Goal: Task Accomplishment & Management: Manage account settings

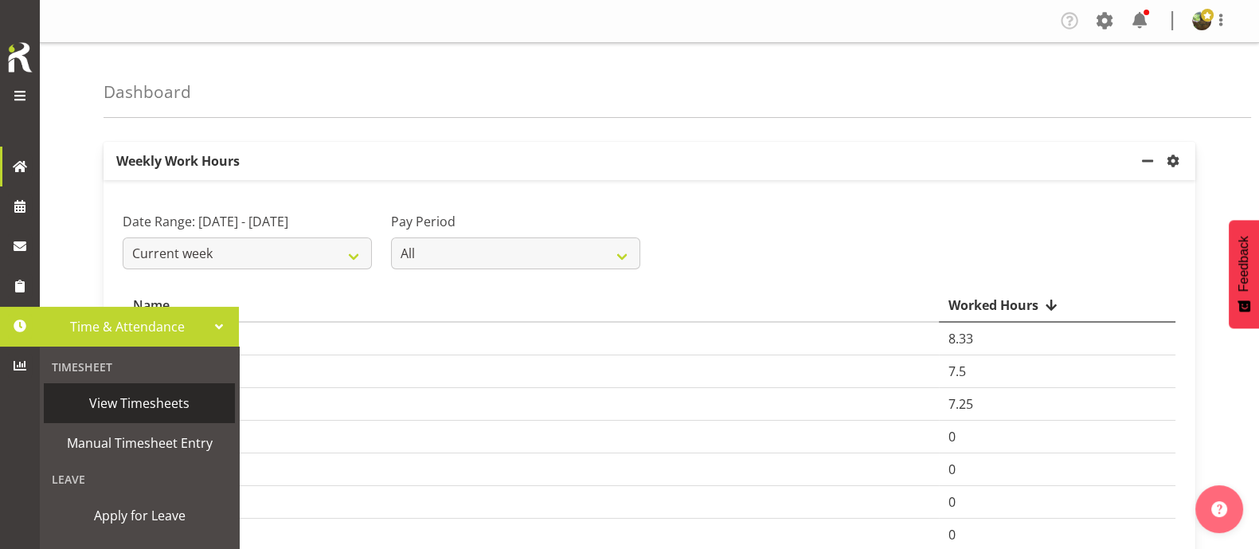
click at [157, 401] on span "View Timesheets" at bounding box center [139, 403] width 175 height 24
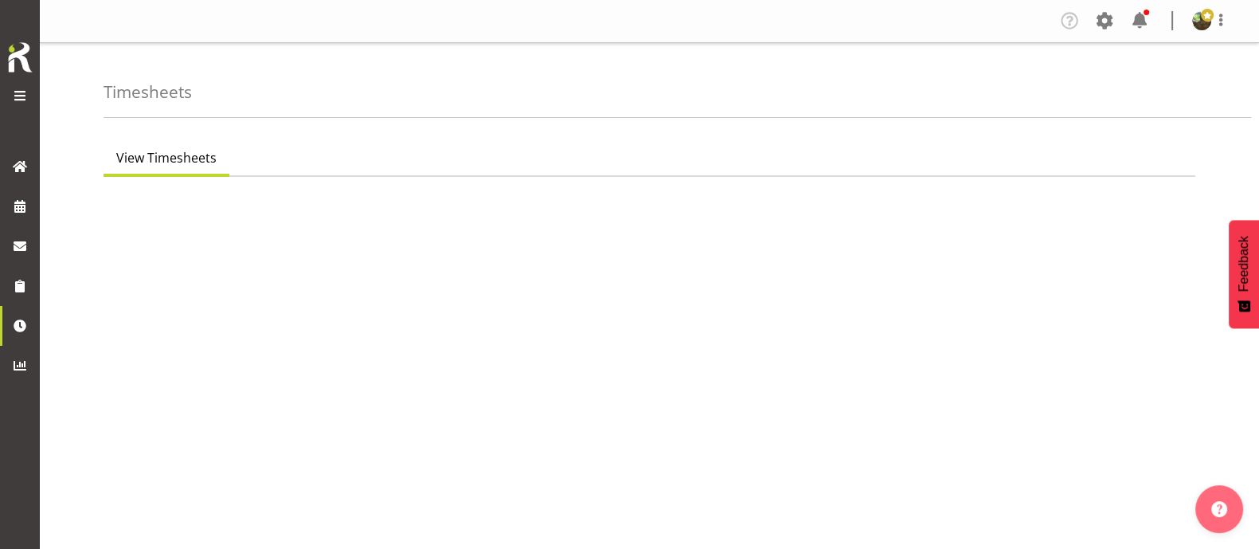
select select "7"
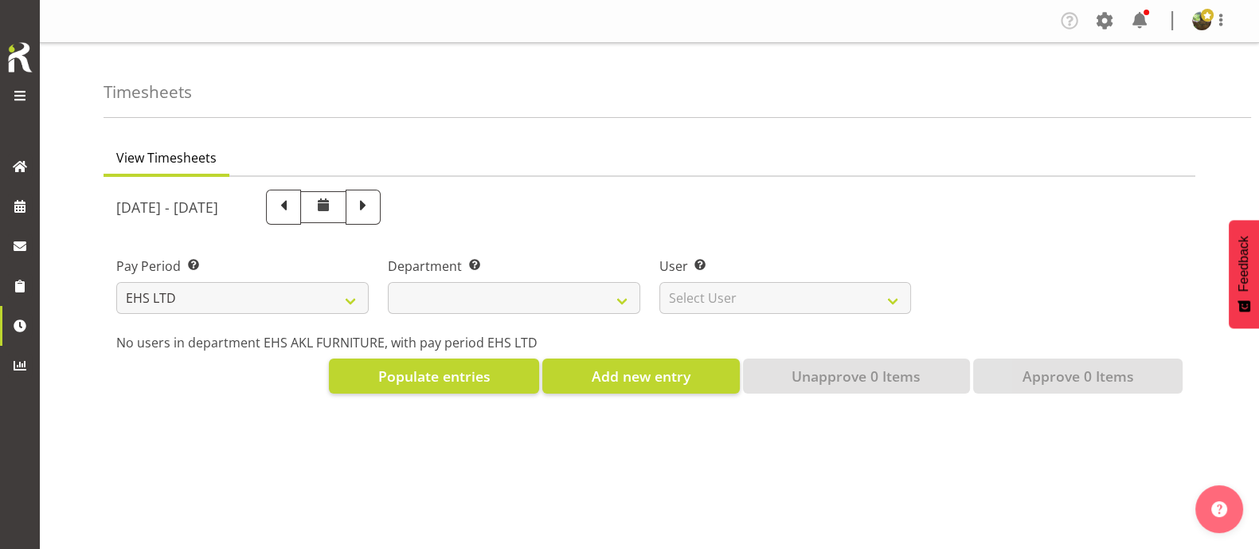
select select
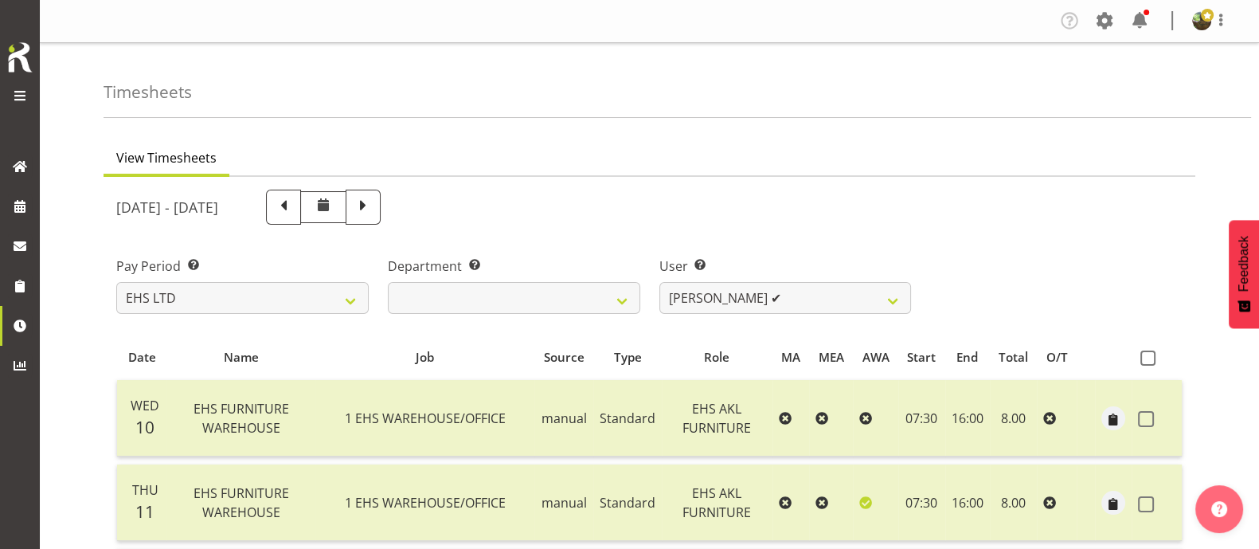
scroll to position [198, 0]
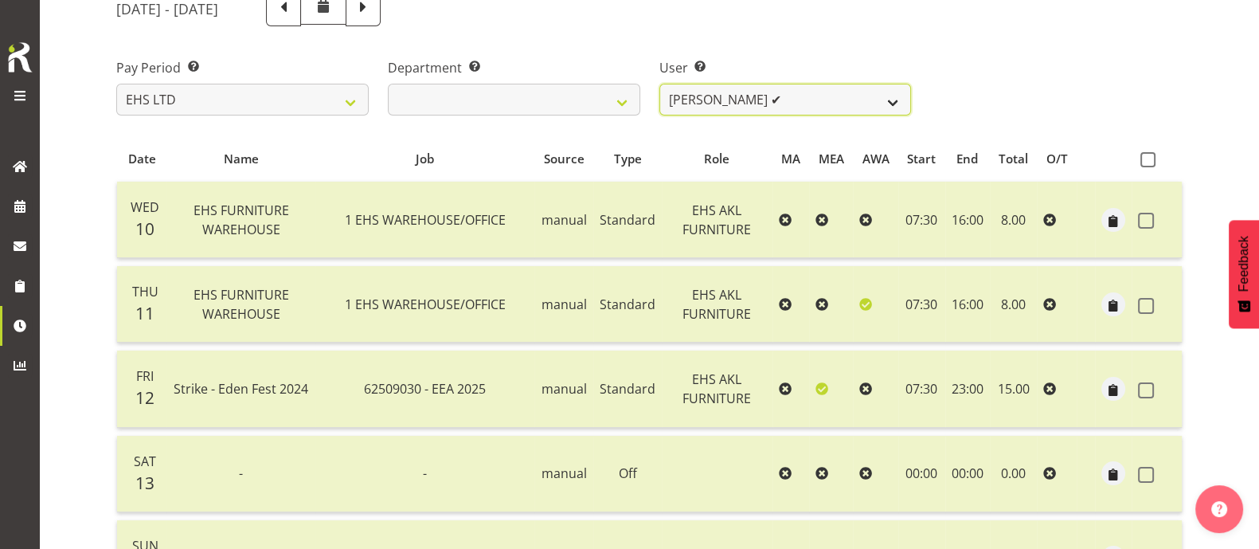
click at [893, 95] on select "[PERSON_NAME] ✔ [PERSON_NAME] ✔ [PERSON_NAME] ✔ [PERSON_NAME] ✔ [PERSON_NAME] ❌…" at bounding box center [785, 100] width 252 height 32
select select "7523"
click at [659, 84] on select "[PERSON_NAME] ✔ [PERSON_NAME] ✔ [PERSON_NAME] ✔ [PERSON_NAME] ✔ [PERSON_NAME] ❌…" at bounding box center [785, 100] width 252 height 32
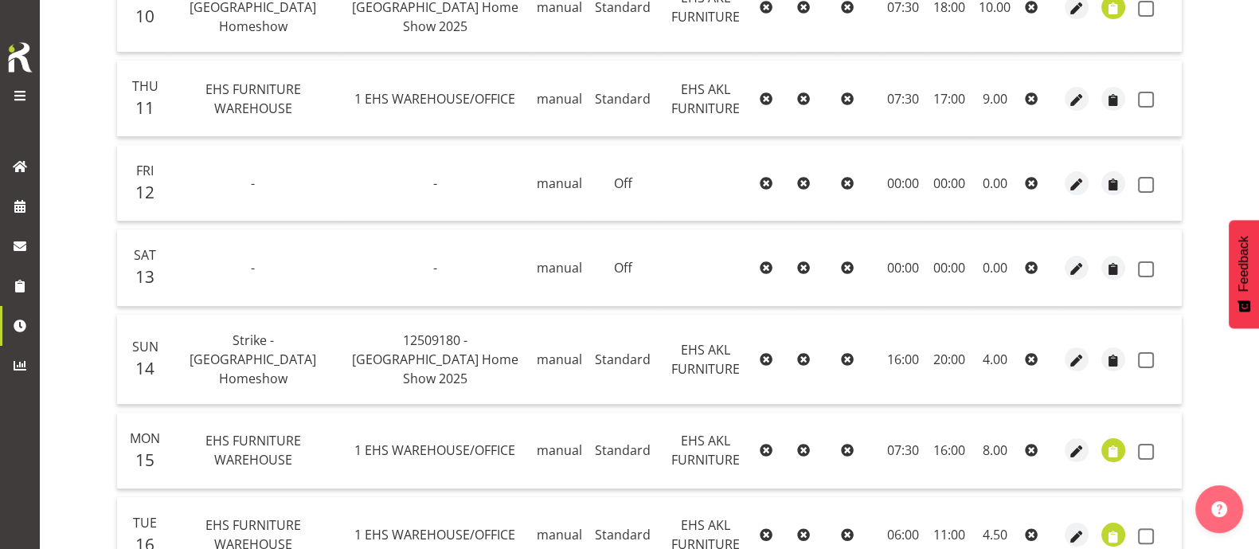
scroll to position [215, 0]
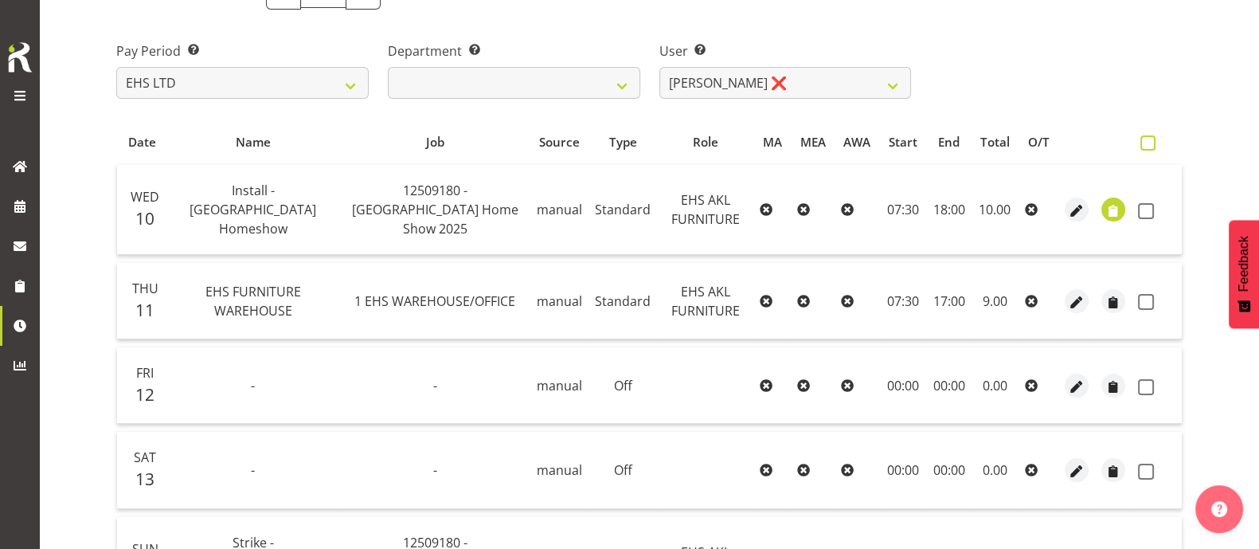
click at [1140, 141] on span at bounding box center [1147, 142] width 15 height 15
click at [1140, 141] on input "checkbox" at bounding box center [1145, 143] width 10 height 10
checkbox input "true"
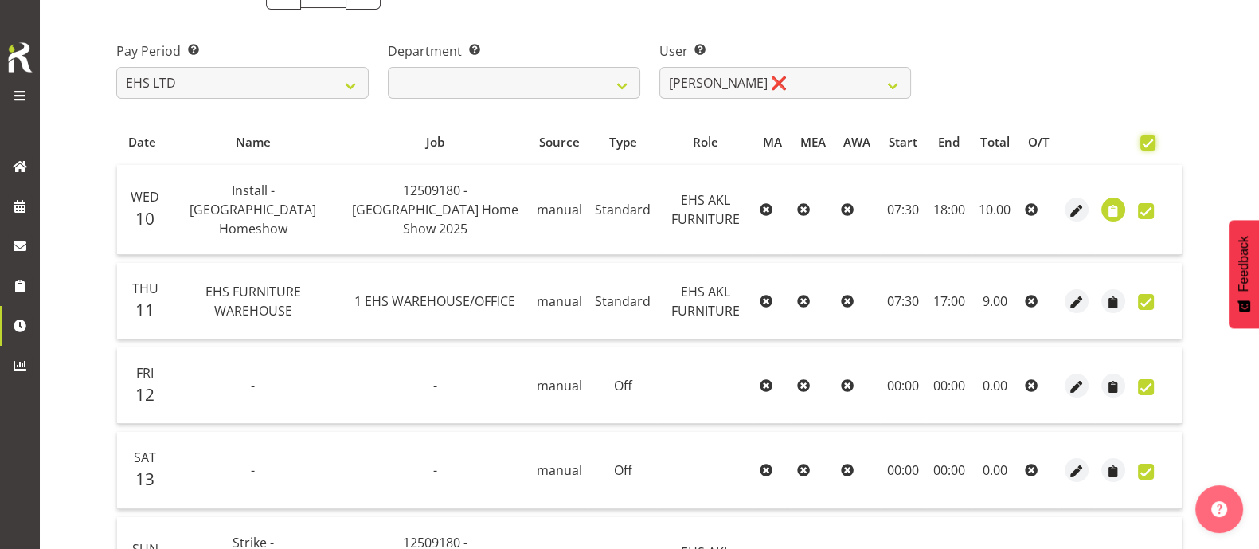
checkbox input "true"
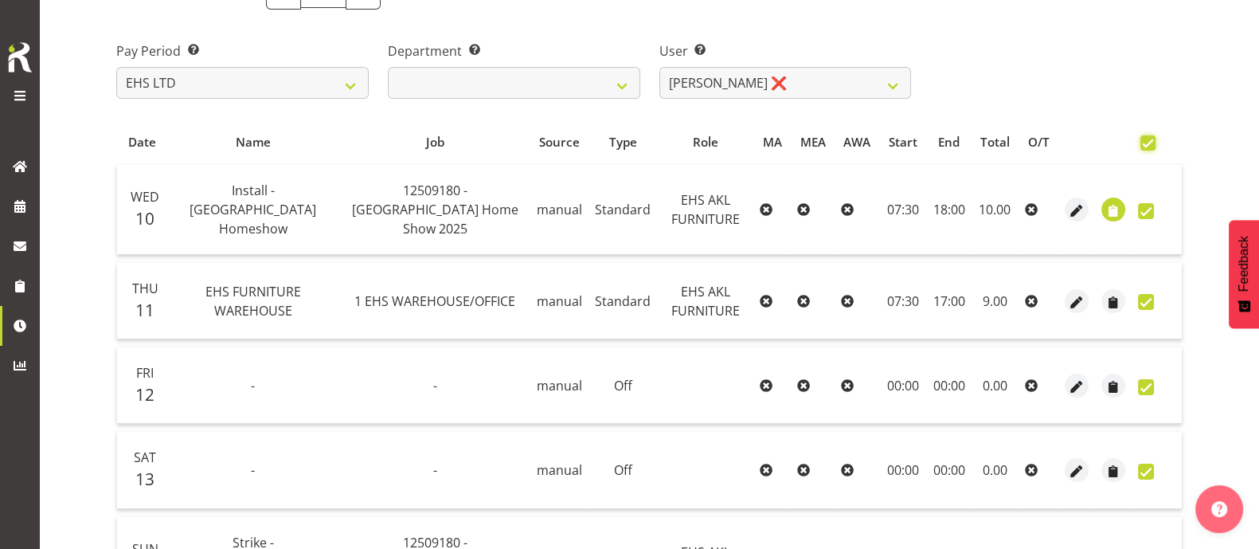
checkbox input "true"
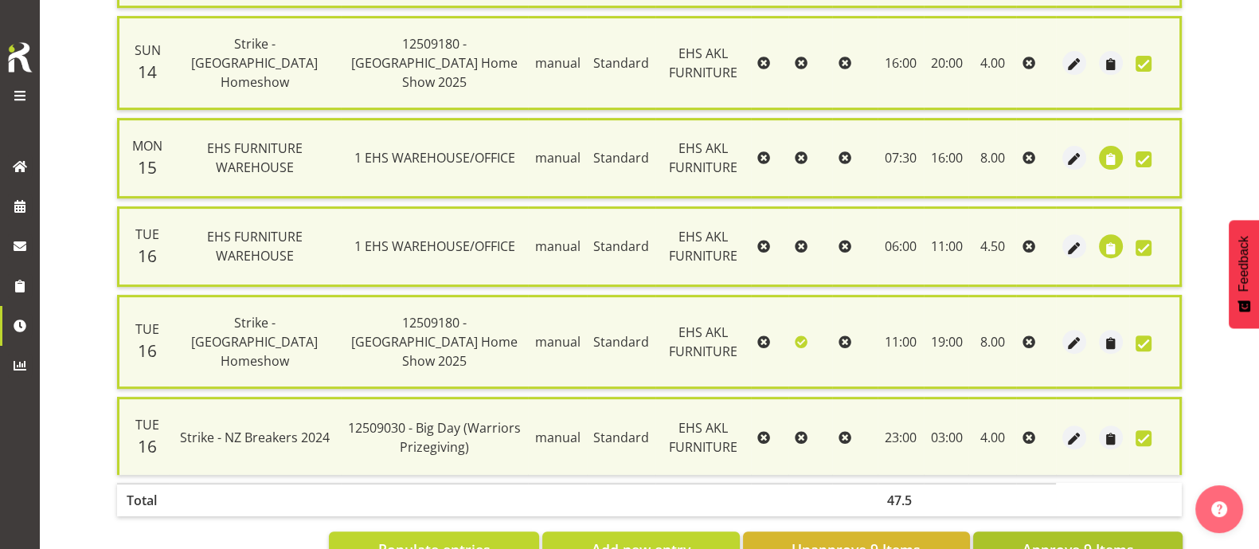
scroll to position [741, 0]
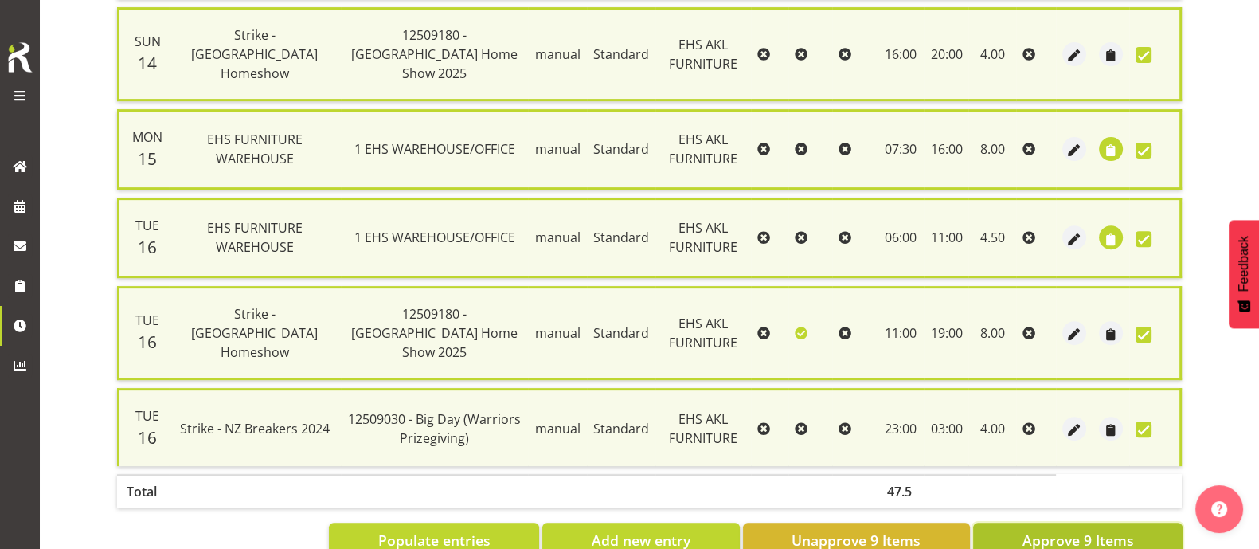
click at [1071, 530] on span "Approve 9 Items" at bounding box center [1077, 540] width 111 height 21
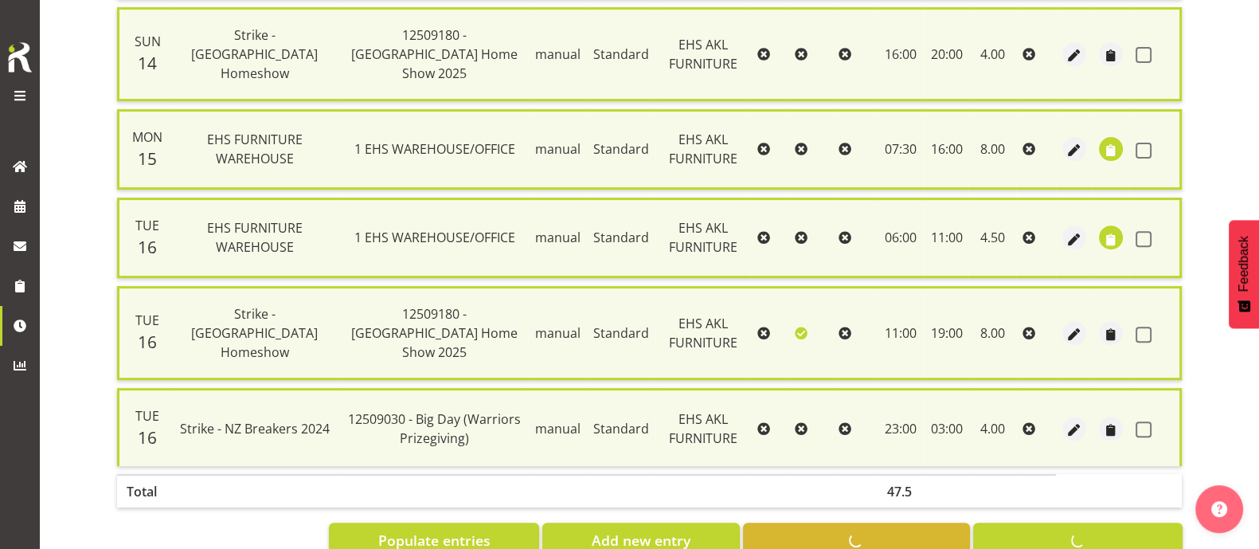
checkbox input "false"
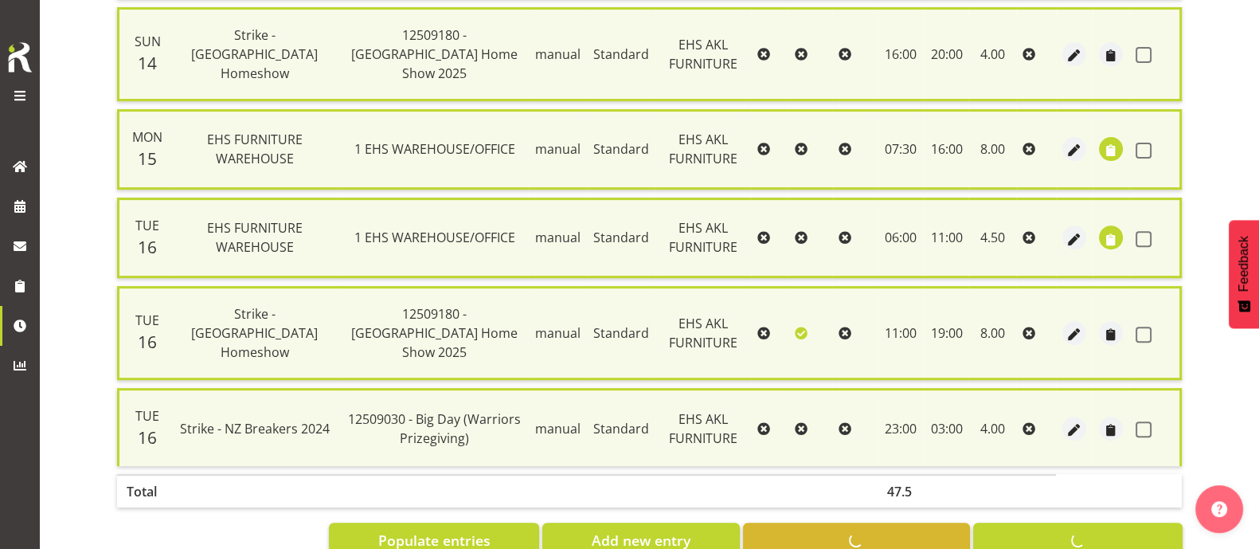
checkbox input "false"
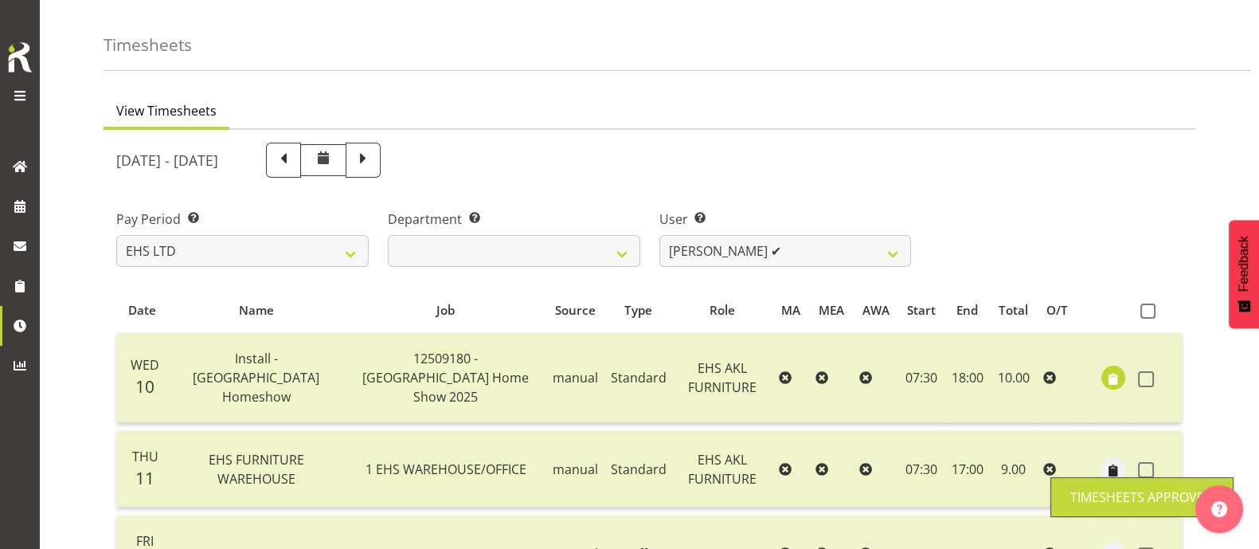
scroll to position [16, 0]
